Goal: Transaction & Acquisition: Purchase product/service

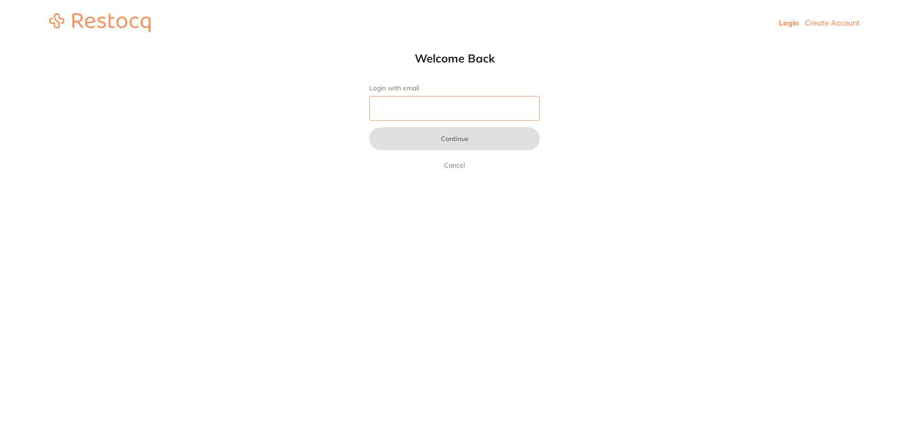
click at [451, 100] on input "Login with email" at bounding box center [454, 108] width 170 height 25
type input "[EMAIL_ADDRESS][DOMAIN_NAME]"
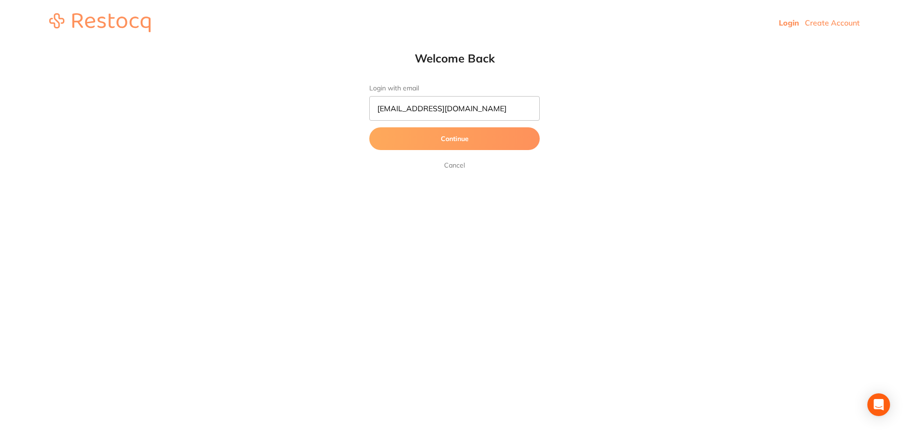
click at [444, 139] on button "Continue" at bounding box center [454, 138] width 170 height 23
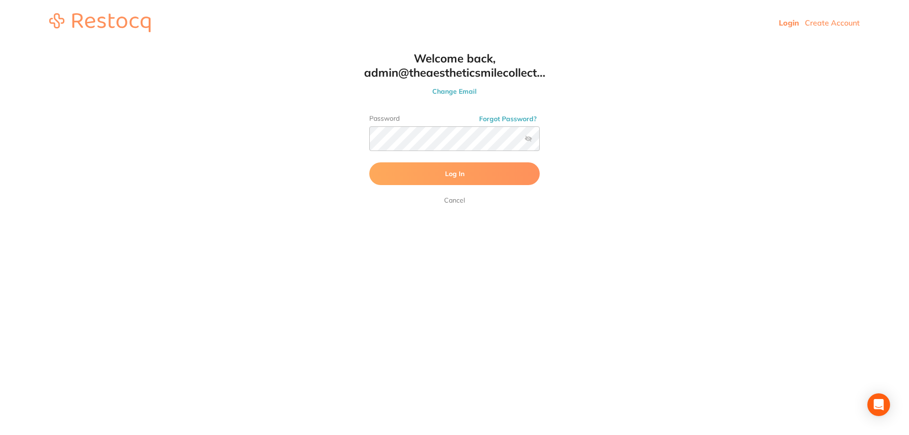
click at [453, 171] on span "Log In" at bounding box center [454, 173] width 19 height 9
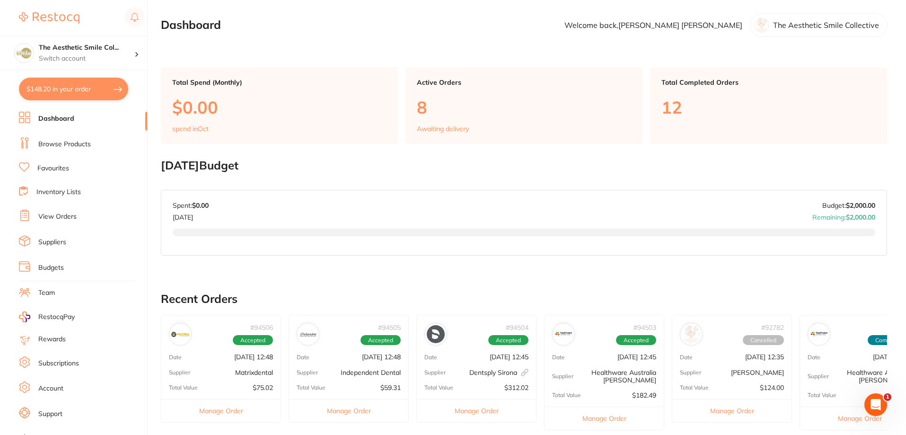
click at [78, 84] on button "$148.20 in your order" at bounding box center [73, 89] width 109 height 23
checkbox input "true"
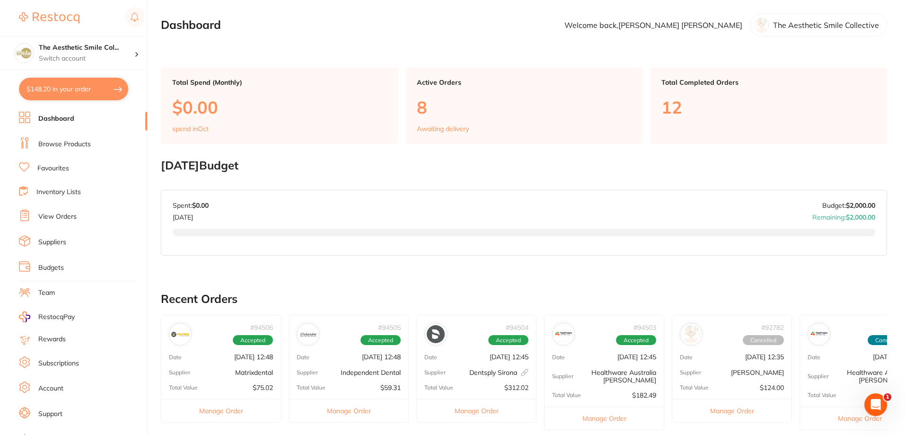
checkbox input "true"
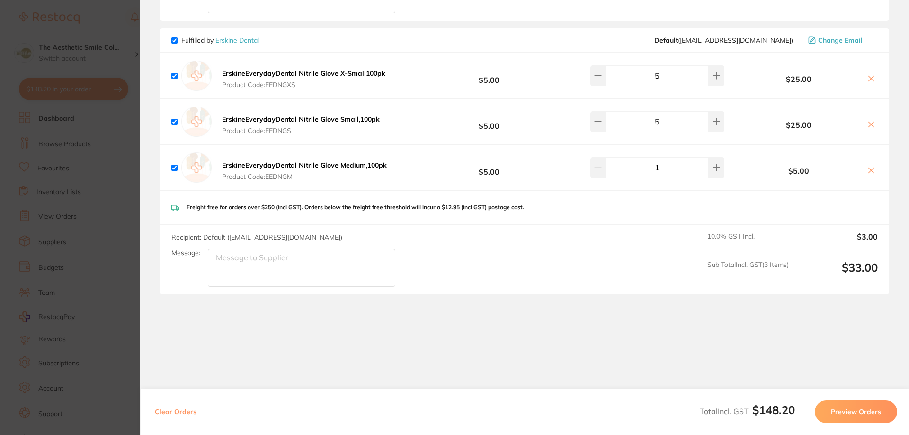
scroll to position [435, 0]
